Goal: Task Accomplishment & Management: Use online tool/utility

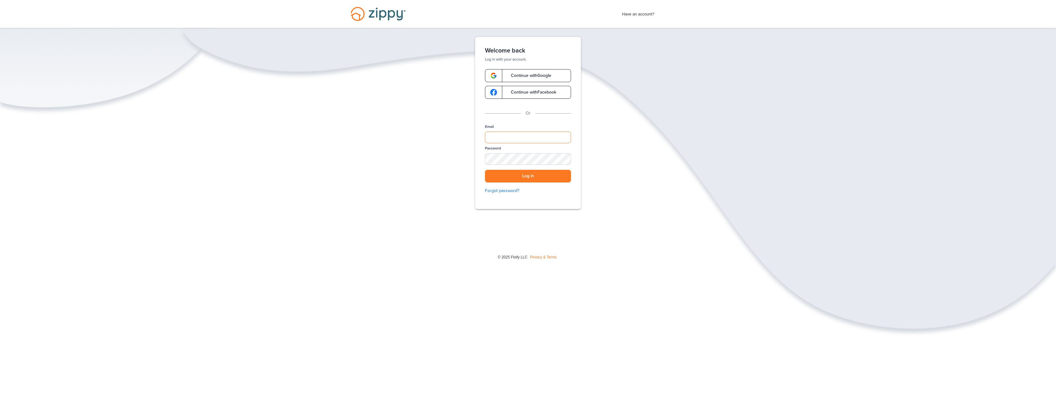
click at [537, 140] on input "Email" at bounding box center [528, 137] width 86 height 12
type input "**********"
click at [485, 170] on button "Log in" at bounding box center [528, 176] width 86 height 13
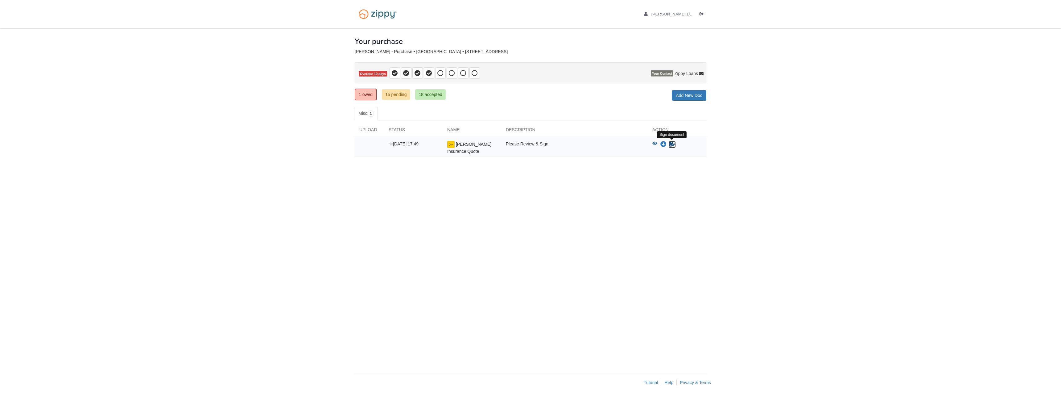
click at [673, 143] on icon "Sign Form" at bounding box center [672, 144] width 7 height 6
